Goal: Information Seeking & Learning: Compare options

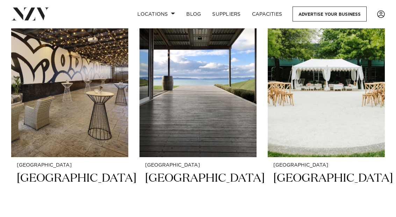
scroll to position [190, 0]
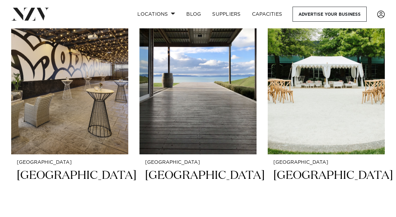
click at [352, 115] on img at bounding box center [326, 75] width 117 height 157
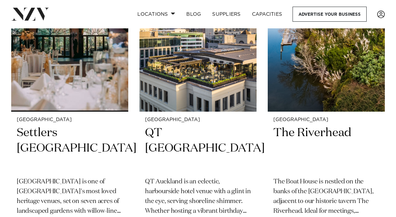
scroll to position [1769, 0]
click at [227, 79] on img at bounding box center [197, 33] width 117 height 157
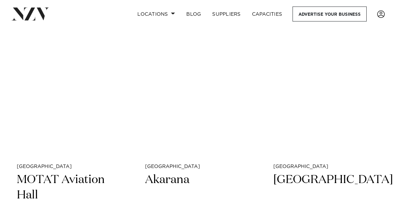
scroll to position [4813, 0]
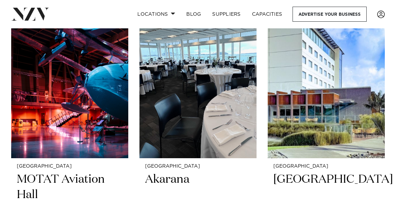
click at [217, 107] on img at bounding box center [197, 79] width 117 height 157
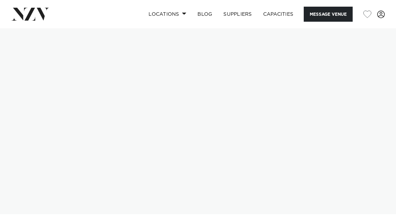
click at [354, 112] on img at bounding box center [198, 121] width 396 height 186
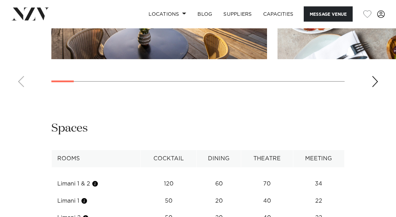
scroll to position [1070, 0]
click at [322, 166] on div "Auckland QT Auckland Message Venue Auckland QT Auckland QT Auckland is an eclec…" at bounding box center [198, 155] width 396 height 2393
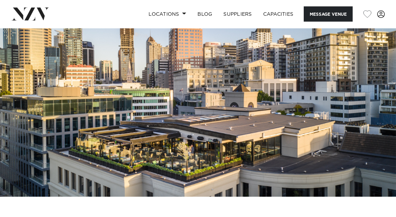
scroll to position [0, 0]
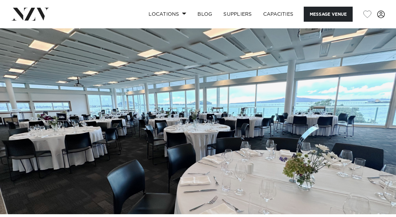
click at [227, 147] on img at bounding box center [198, 121] width 396 height 186
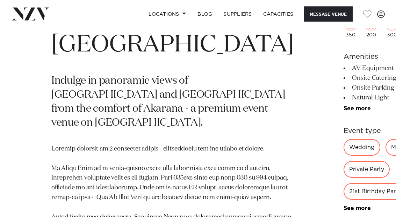
scroll to position [256, 0]
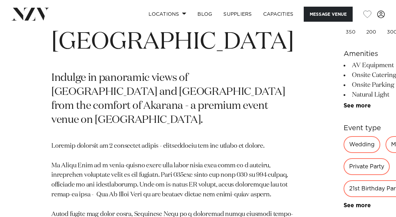
click at [344, 208] on link "See more" at bounding box center [371, 205] width 55 height 6
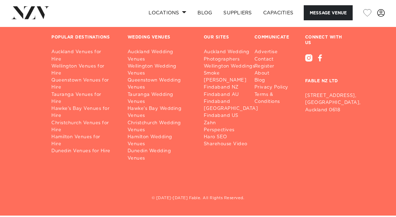
scroll to position [1629, 0]
